Goal: Task Accomplishment & Management: Use online tool/utility

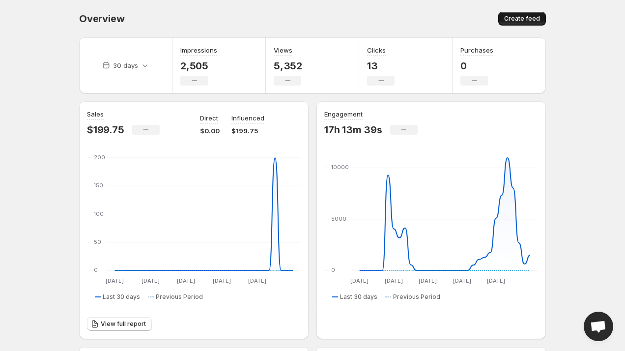
click at [535, 22] on span "Create feed" at bounding box center [522, 19] width 36 height 8
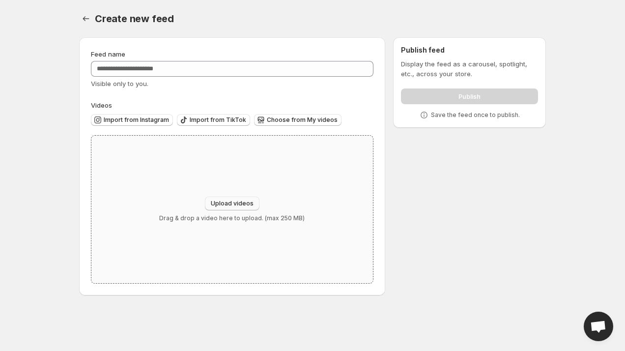
click at [233, 201] on span "Upload videos" at bounding box center [232, 204] width 43 height 8
type input "**********"
click at [205, 228] on div "Upload videos Drag & drop a video here to upload. (max 250 MB)" at bounding box center [232, 209] width 282 height 147
type input "**********"
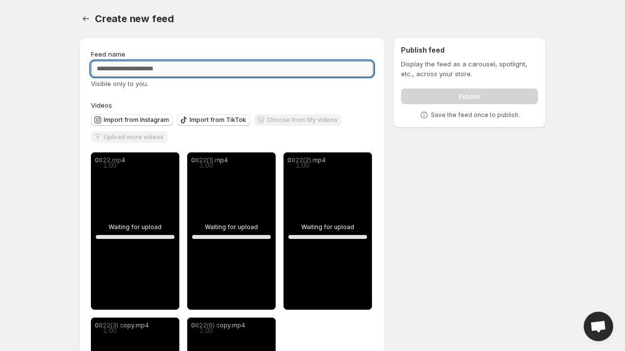
click at [163, 66] on input "Feed name" at bounding box center [232, 69] width 283 height 16
type input "**********"
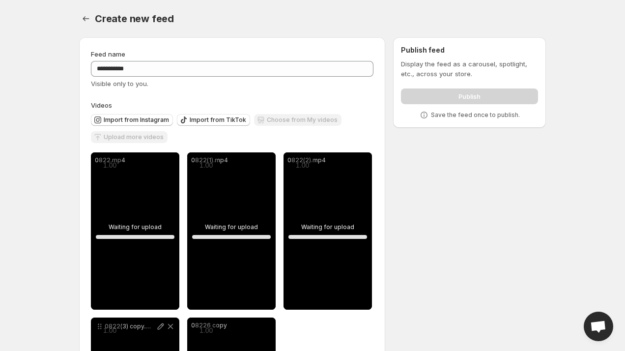
click at [235, 33] on div "Create new feed. This page is ready Create new feed" at bounding box center [312, 18] width 467 height 37
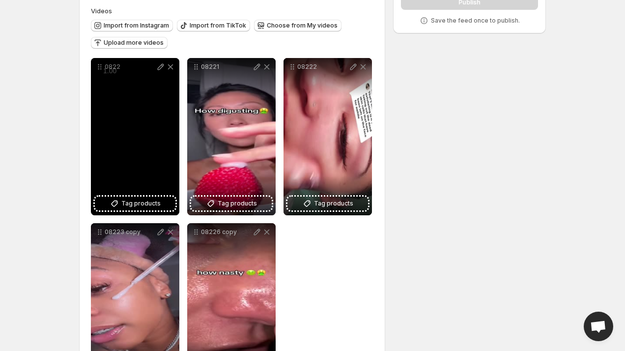
scroll to position [114, 0]
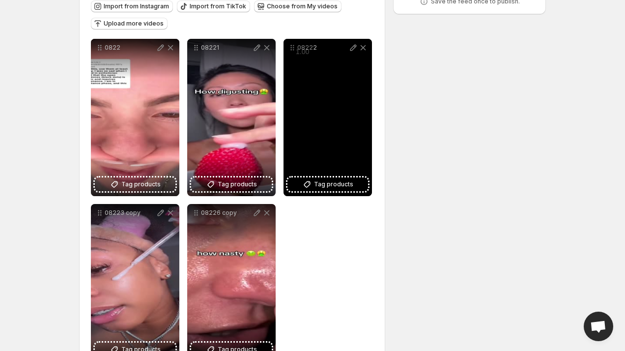
click at [329, 129] on div "08222" at bounding box center [328, 117] width 88 height 157
click at [351, 87] on div "08222" at bounding box center [328, 117] width 88 height 157
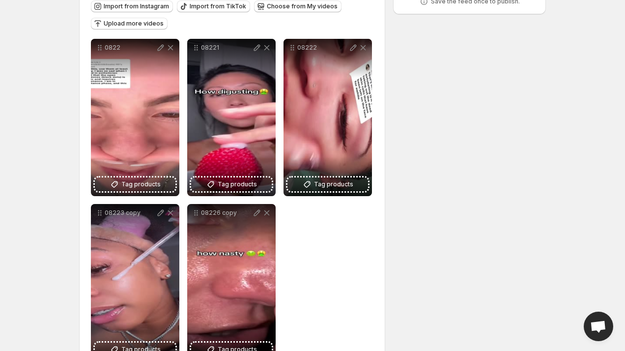
click at [423, 196] on div "**********" at bounding box center [308, 150] width 475 height 469
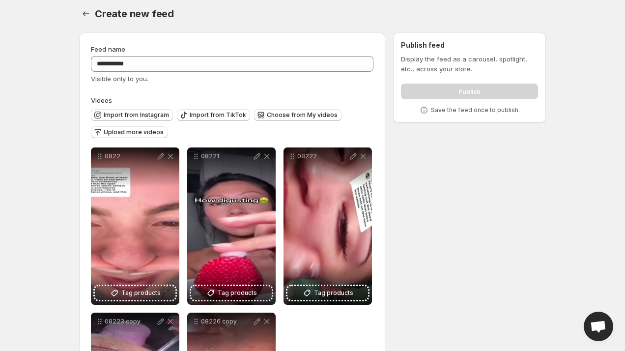
scroll to position [0, 0]
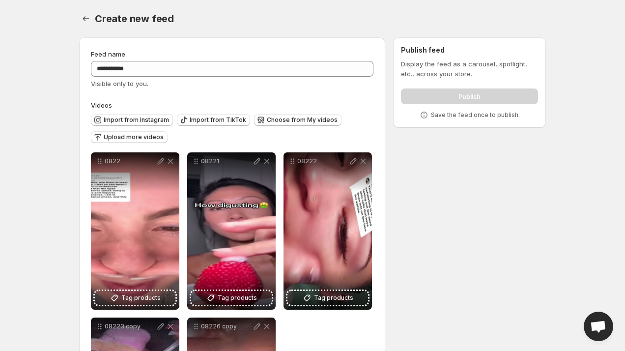
click at [161, 159] on icon at bounding box center [161, 161] width 6 height 6
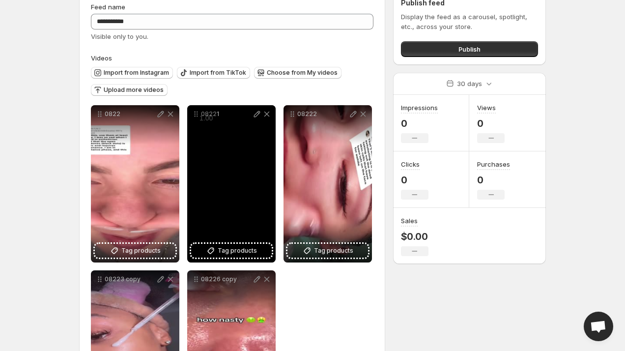
scroll to position [76, 0]
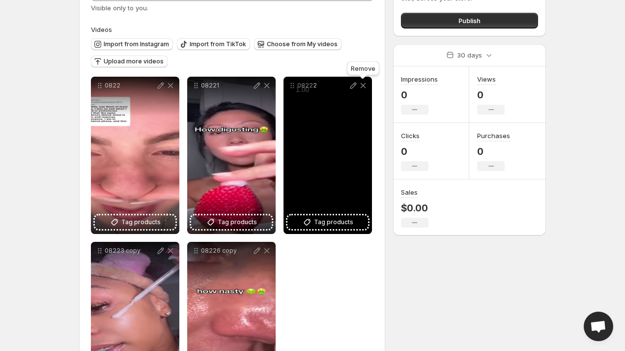
click at [364, 86] on icon at bounding box center [363, 86] width 10 height 10
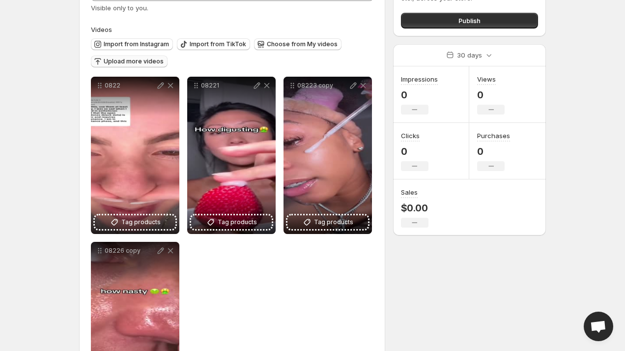
click at [139, 59] on span "Upload more videos" at bounding box center [134, 62] width 60 height 8
click at [314, 42] on span "Choose from My videos" at bounding box center [302, 44] width 71 height 8
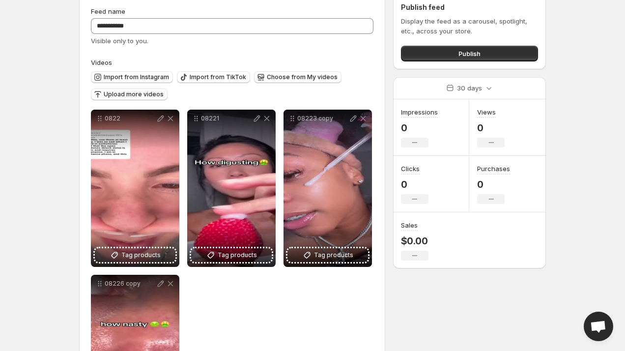
scroll to position [0, 0]
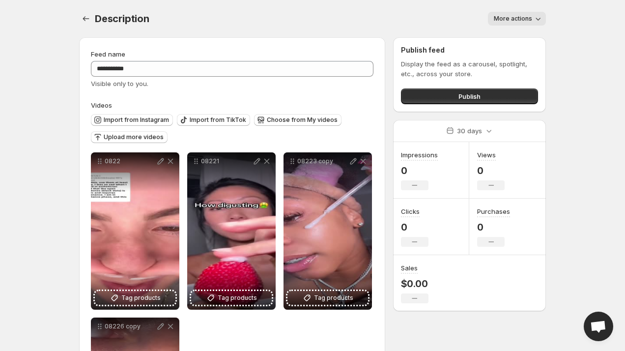
click at [421, 63] on p "Display the feed as a carousel, spotlight, etc., across your store." at bounding box center [469, 69] width 137 height 20
click at [88, 13] on button "Settings" at bounding box center [86, 19] width 14 height 14
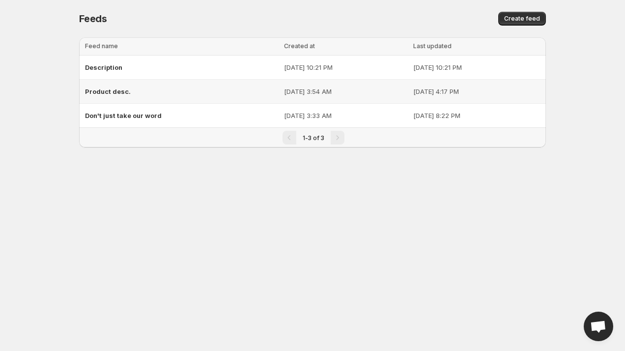
click at [125, 91] on span "Product desc." at bounding box center [108, 92] width 46 height 8
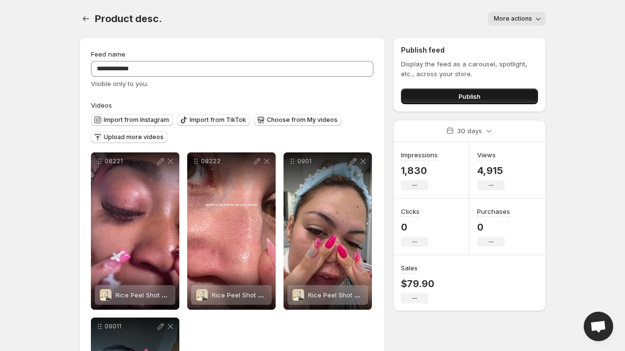
click at [482, 101] on button "Publish" at bounding box center [469, 96] width 137 height 16
